Goal: Information Seeking & Learning: Learn about a topic

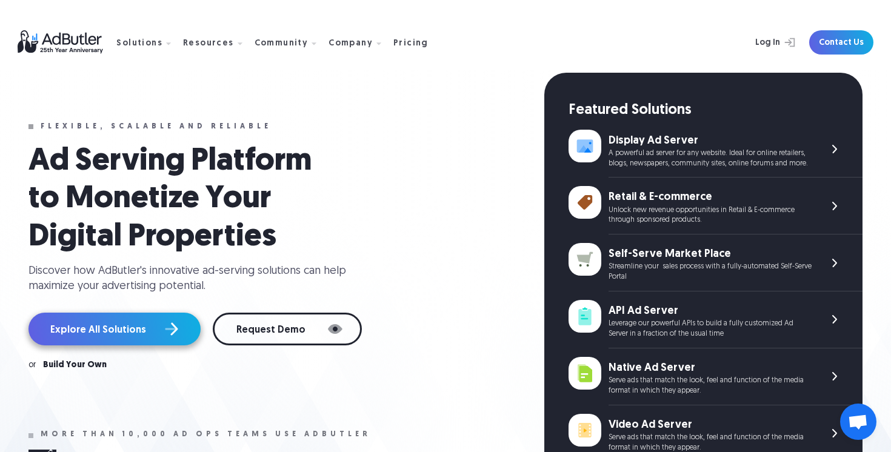
click at [123, 332] on link "Explore All Solutions" at bounding box center [115, 329] width 172 height 33
click at [395, 46] on div "Pricing" at bounding box center [411, 43] width 35 height 8
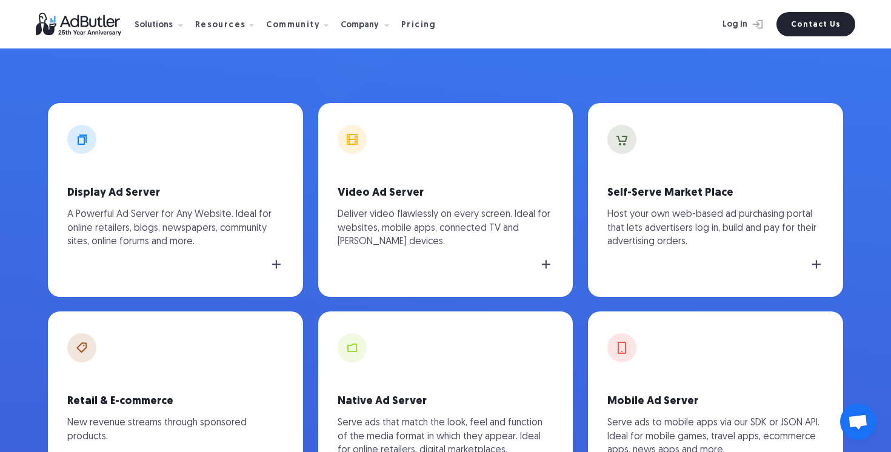
scroll to position [374, 0]
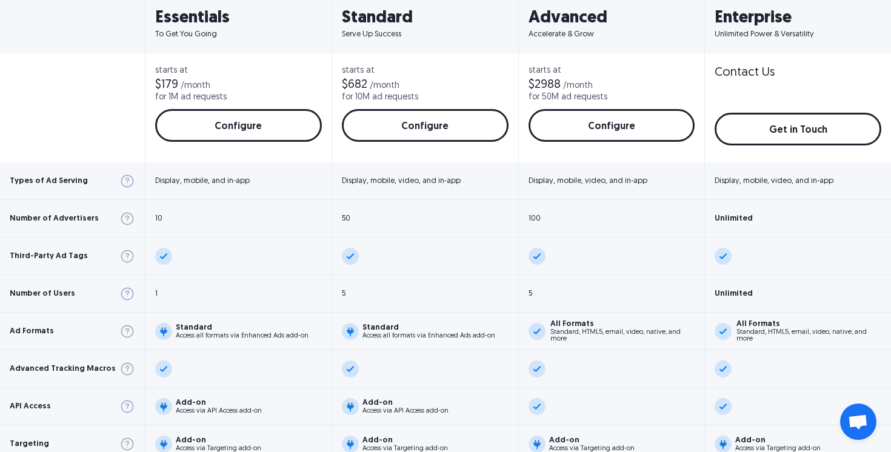
scroll to position [260, 0]
